Goal: Register for event/course

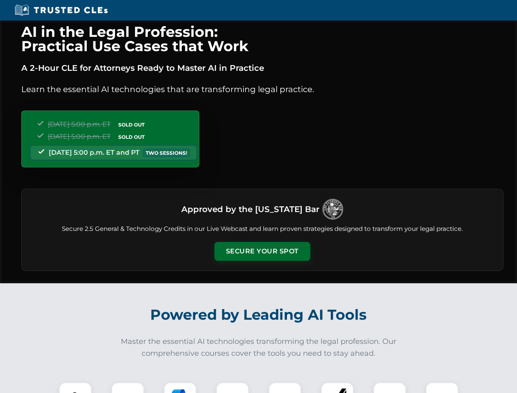
click at [262, 251] on button "Secure Your Spot" at bounding box center [262, 251] width 96 height 19
click at [75, 387] on img at bounding box center [75, 399] width 24 height 24
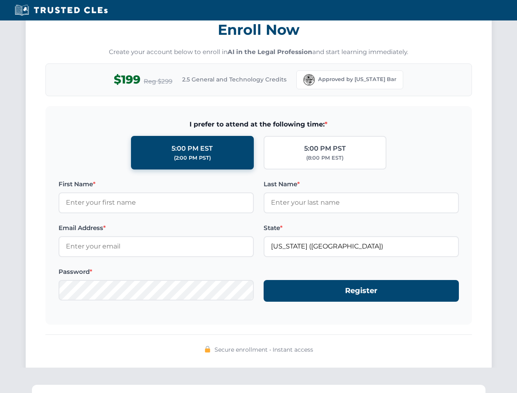
scroll to position [803, 0]
